Goal: Information Seeking & Learning: Learn about a topic

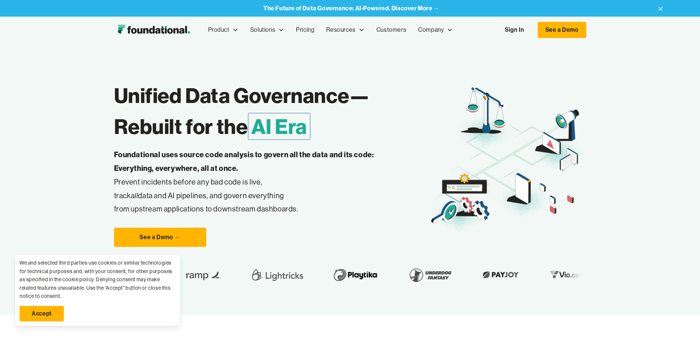
click at [44, 316] on link "Accept" at bounding box center [42, 314] width 44 height 16
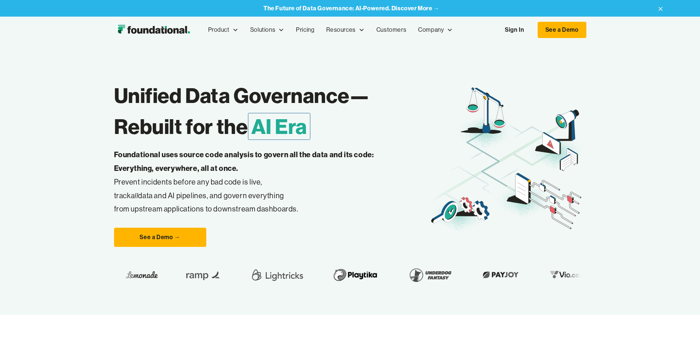
click at [300, 31] on link "Pricing" at bounding box center [305, 30] width 30 height 24
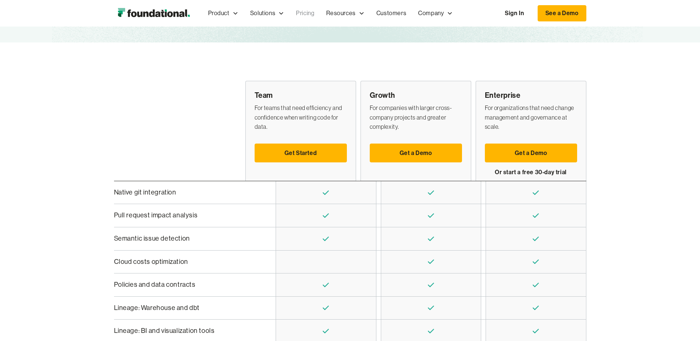
scroll to position [148, 0]
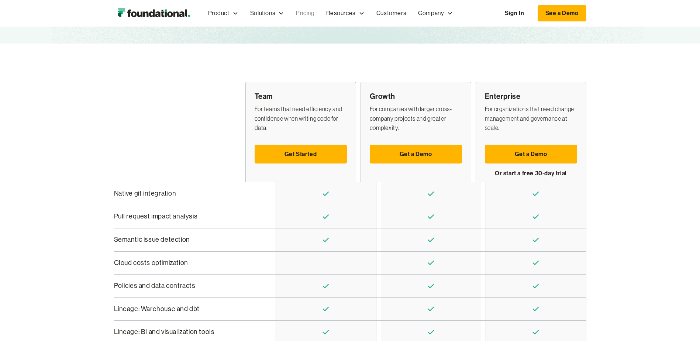
click at [175, 88] on div at bounding box center [177, 132] width 127 height 100
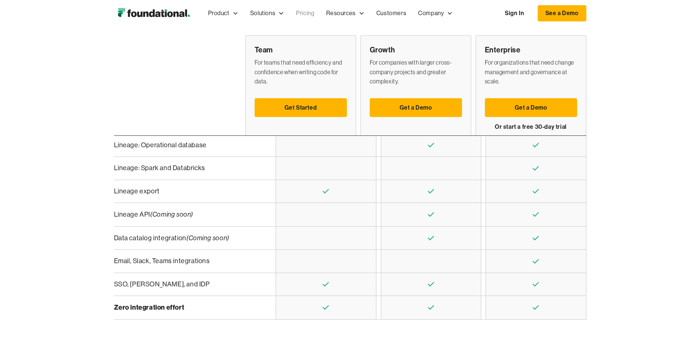
scroll to position [258, 0]
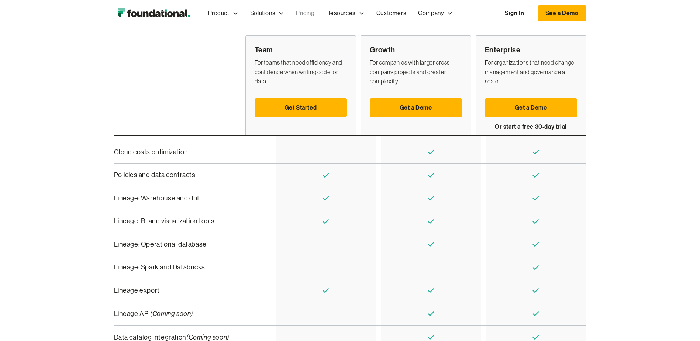
click at [14, 209] on div "Team For teams that need efficiency and confidence when writing code for data. …" at bounding box center [350, 191] width 700 height 516
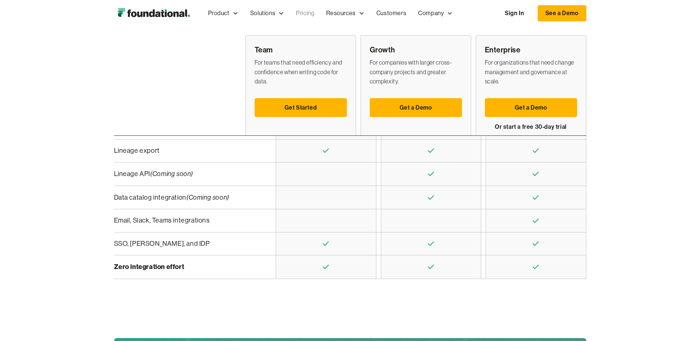
scroll to position [406, 0]
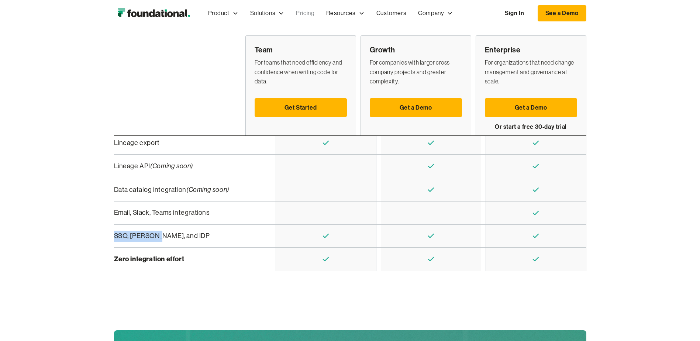
drag, startPoint x: 161, startPoint y: 237, endPoint x: 102, endPoint y: 236, distance: 58.7
click at [102, 236] on div "Team For teams that need efficiency and confidence when writing code for data. …" at bounding box center [350, 43] width 700 height 516
drag, startPoint x: 102, startPoint y: 236, endPoint x: 86, endPoint y: 266, distance: 33.9
click at [86, 266] on div "Team For teams that need efficiency and confidence when writing code for data. …" at bounding box center [350, 43] width 700 height 516
drag, startPoint x: 117, startPoint y: 220, endPoint x: 249, endPoint y: 217, distance: 132.6
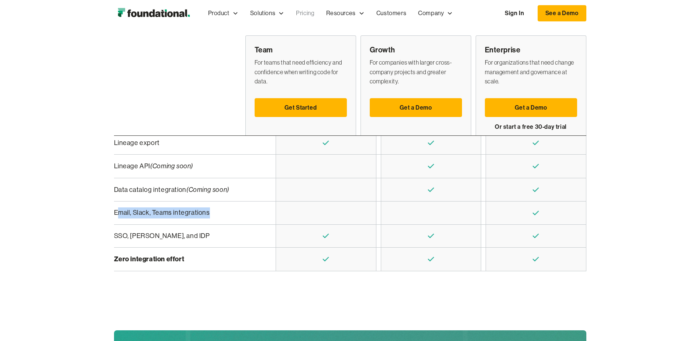
click at [249, 217] on div "Email, Slack, Teams integrations" at bounding box center [193, 213] width 158 height 23
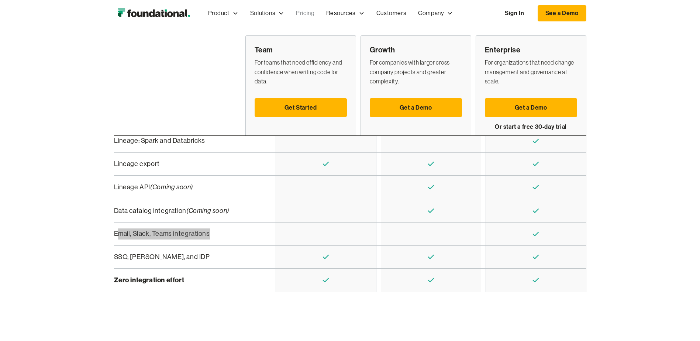
scroll to position [369, 0]
